Goal: Transaction & Acquisition: Purchase product/service

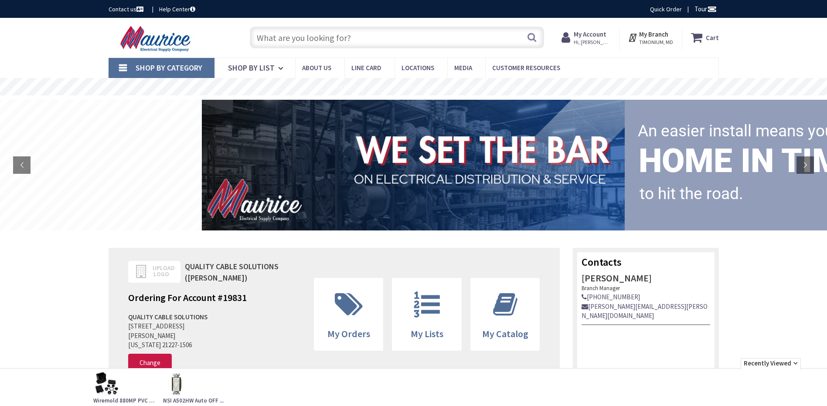
click at [283, 37] on input "text" at bounding box center [397, 38] width 294 height 22
click at [282, 37] on input "text" at bounding box center [397, 38] width 294 height 22
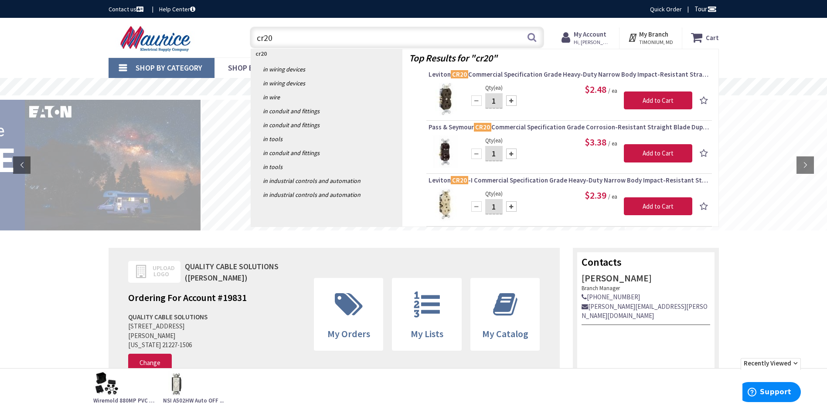
click at [241, 37] on div "cr20 cr20 Search" at bounding box center [395, 37] width 312 height 28
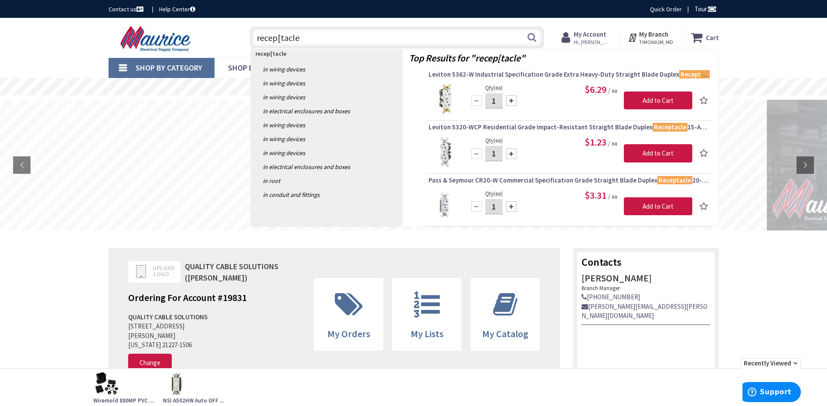
type input "recep[tacle"
click at [299, 70] on link "in Wiring Devices" at bounding box center [326, 69] width 151 height 14
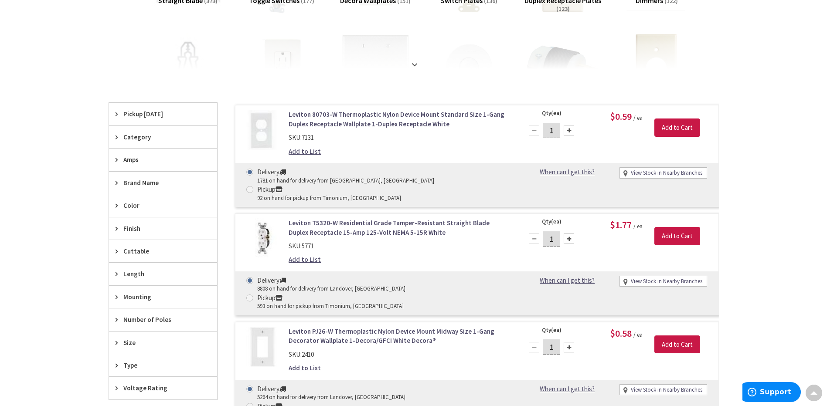
scroll to position [218, 0]
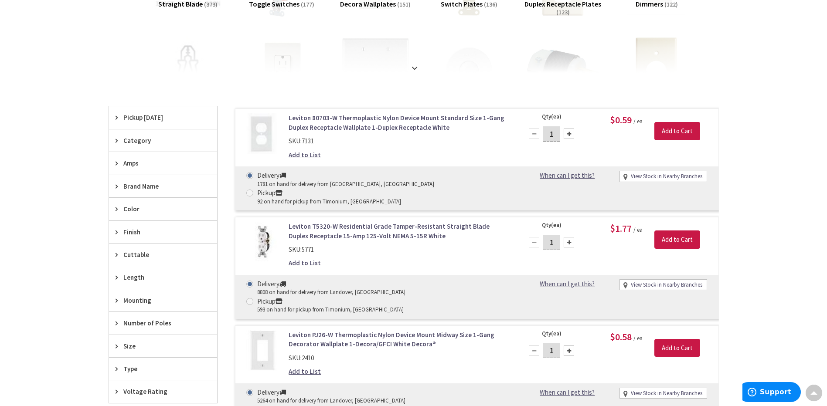
click at [114, 140] on div "Category" at bounding box center [163, 140] width 108 height 22
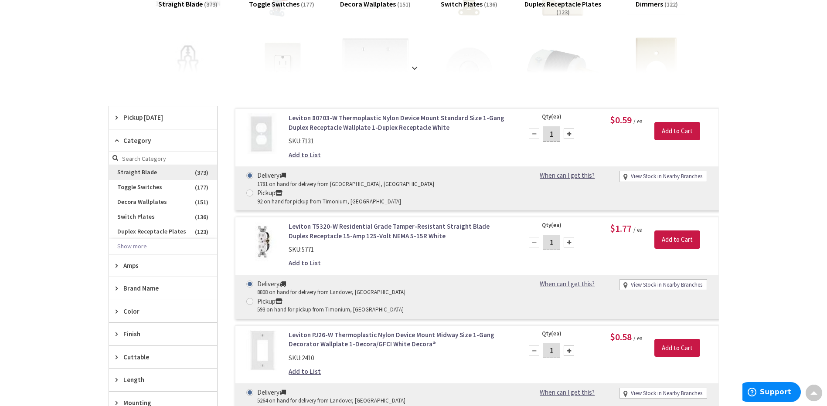
click at [137, 171] on span "Straight Blade" at bounding box center [163, 172] width 108 height 15
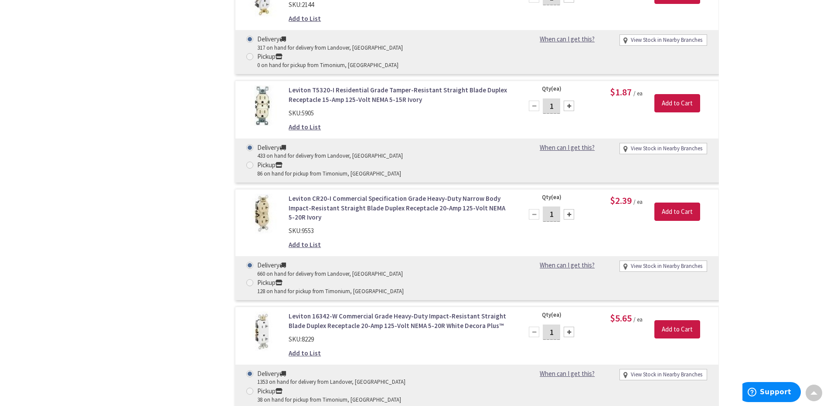
scroll to position [915, 0]
